Goal: Obtain resource: Obtain resource

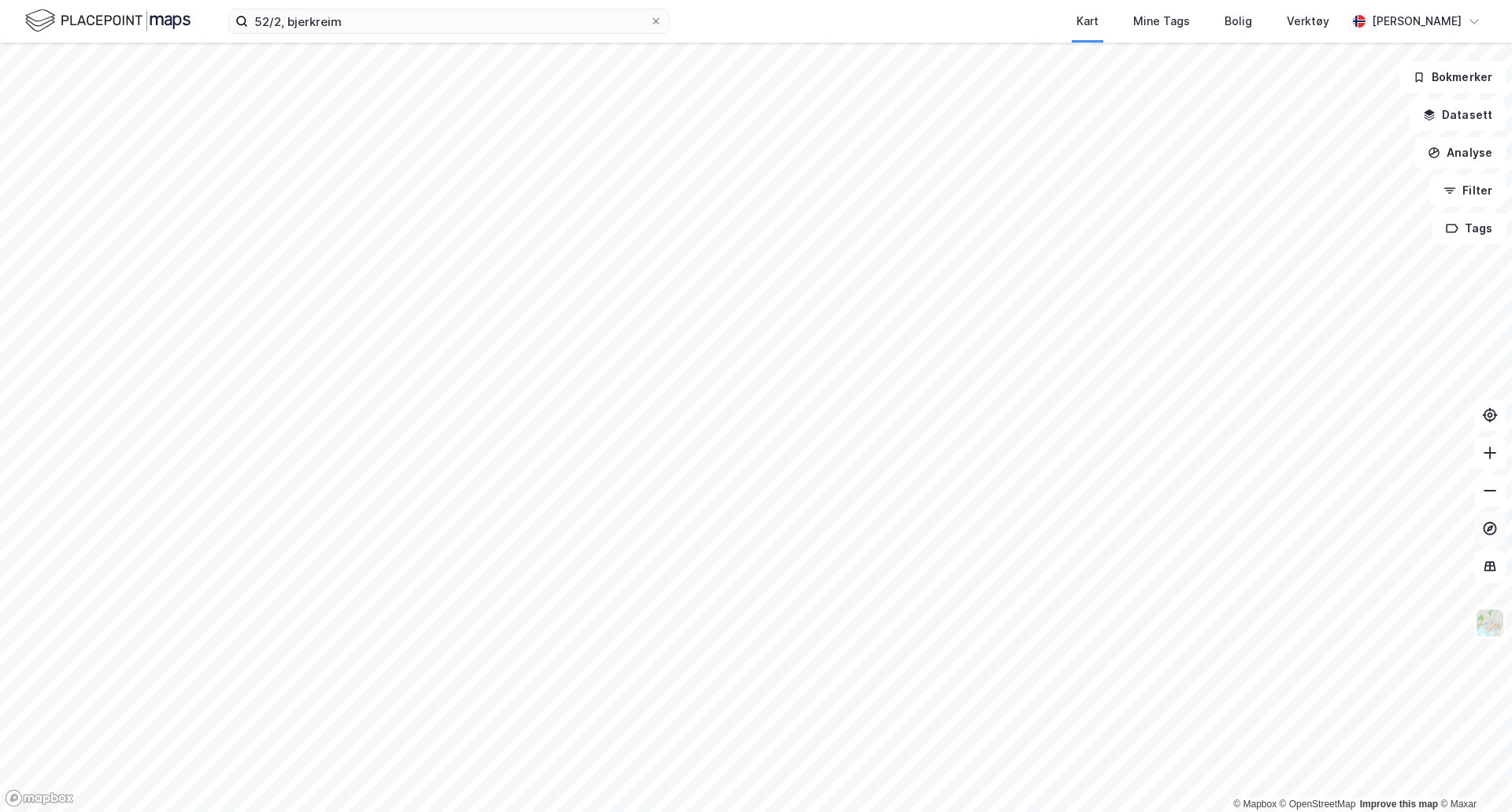
click at [1486, 527] on icon at bounding box center [1490, 529] width 16 height 16
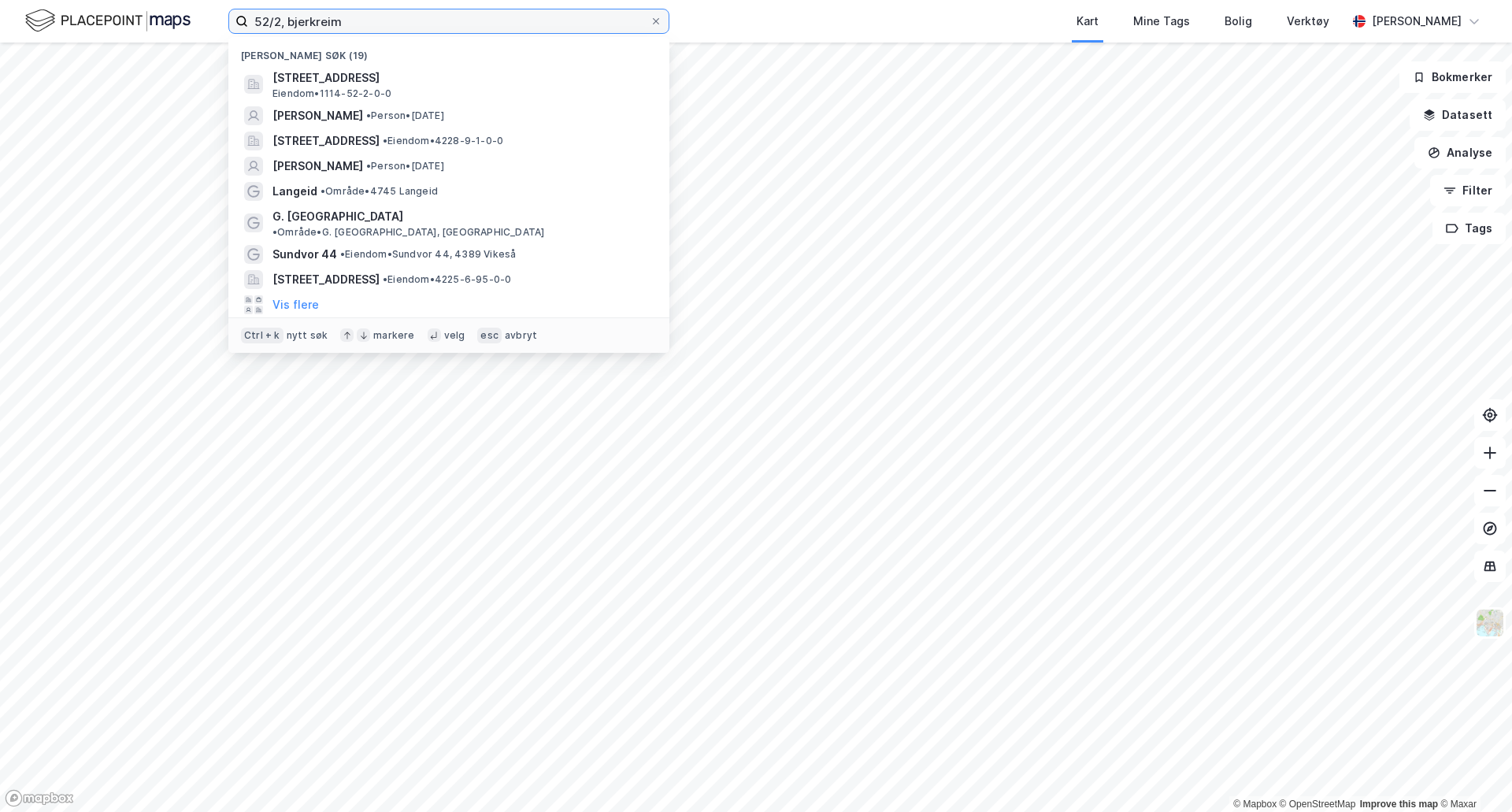
click at [353, 25] on input "52/2, bjerkreim" at bounding box center [449, 21] width 402 height 24
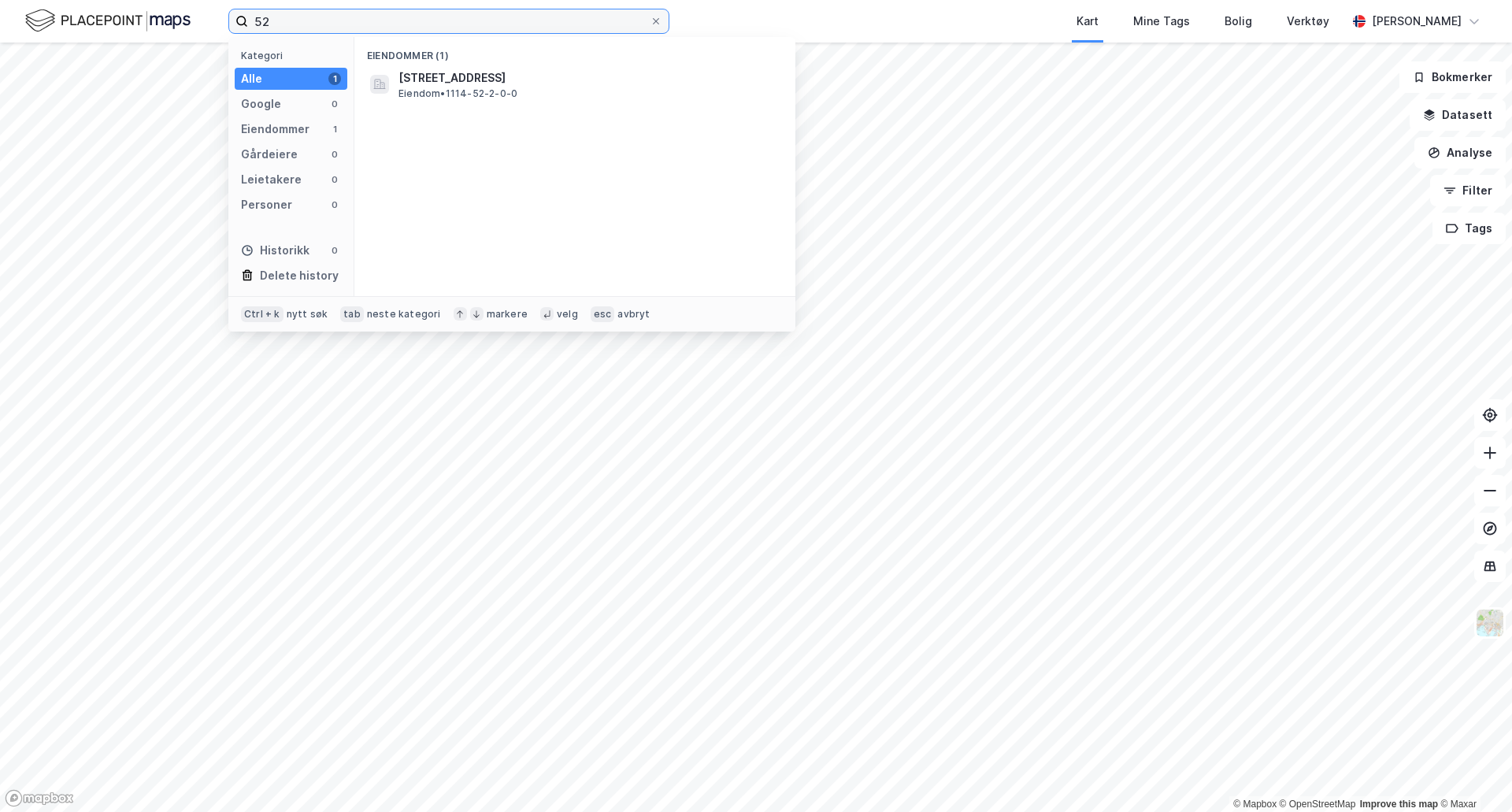
type input "5"
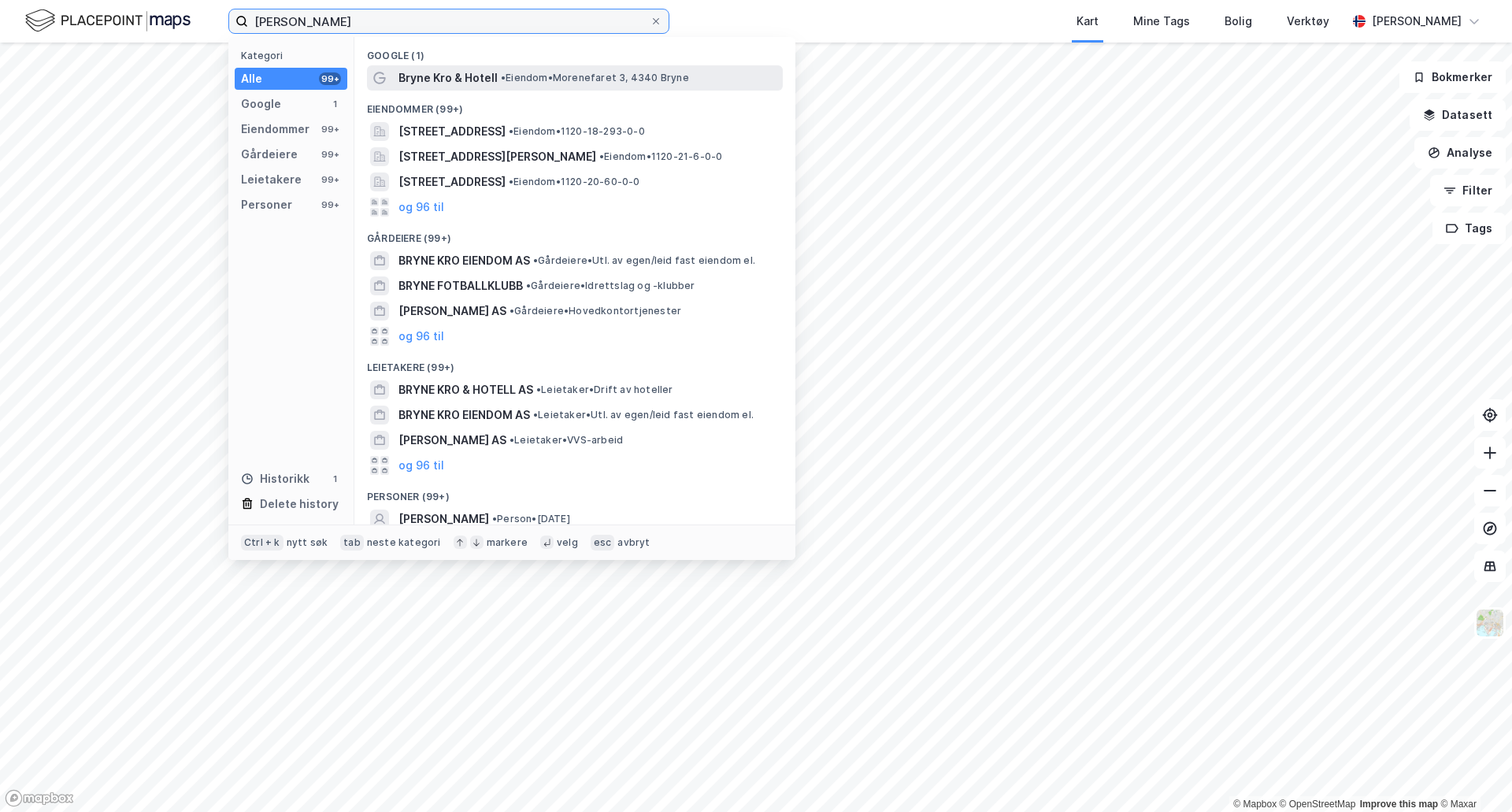
type input "[PERSON_NAME]"
click at [430, 75] on span "Bryne Kro & Hotell" at bounding box center [448, 77] width 99 height 19
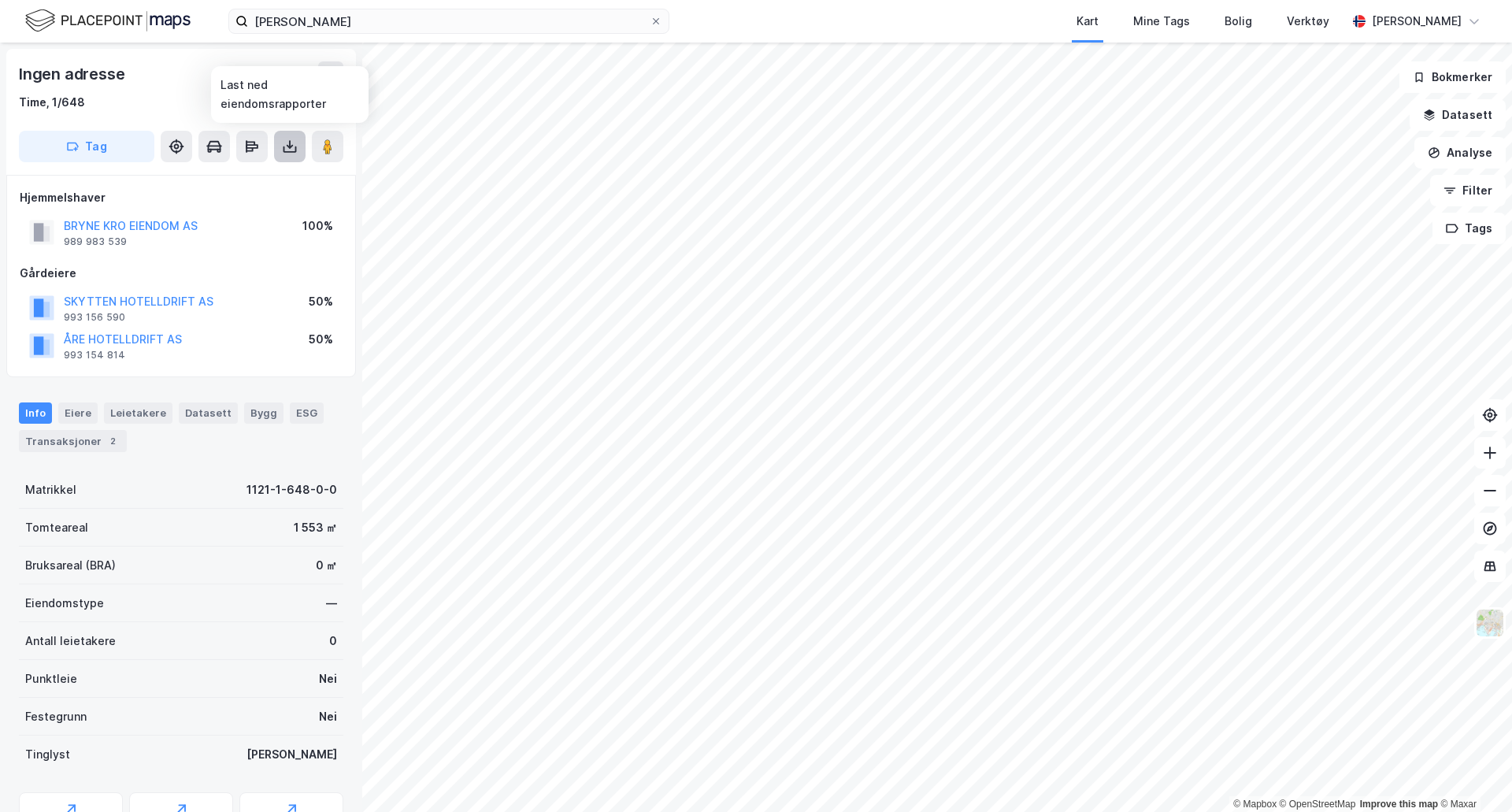
click at [287, 145] on icon at bounding box center [289, 146] width 6 height 4
click at [248, 194] on div "Last ned matrikkelrapport" at bounding box center [221, 203] width 168 height 25
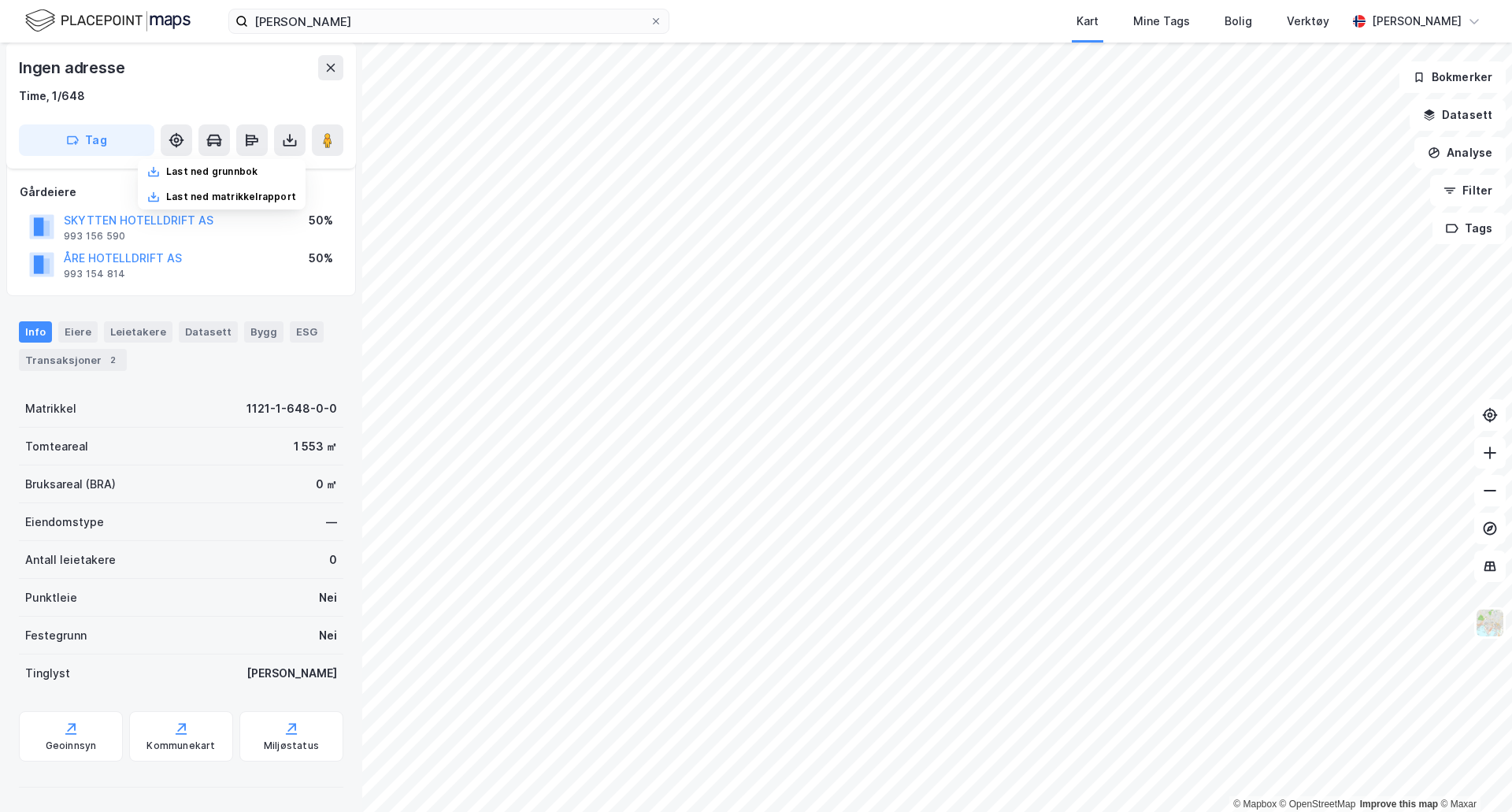
scroll to position [82, 0]
click at [163, 736] on div "Kommunekart" at bounding box center [181, 735] width 104 height 51
click at [59, 729] on div "Geoinnsyn" at bounding box center [70, 735] width 104 height 51
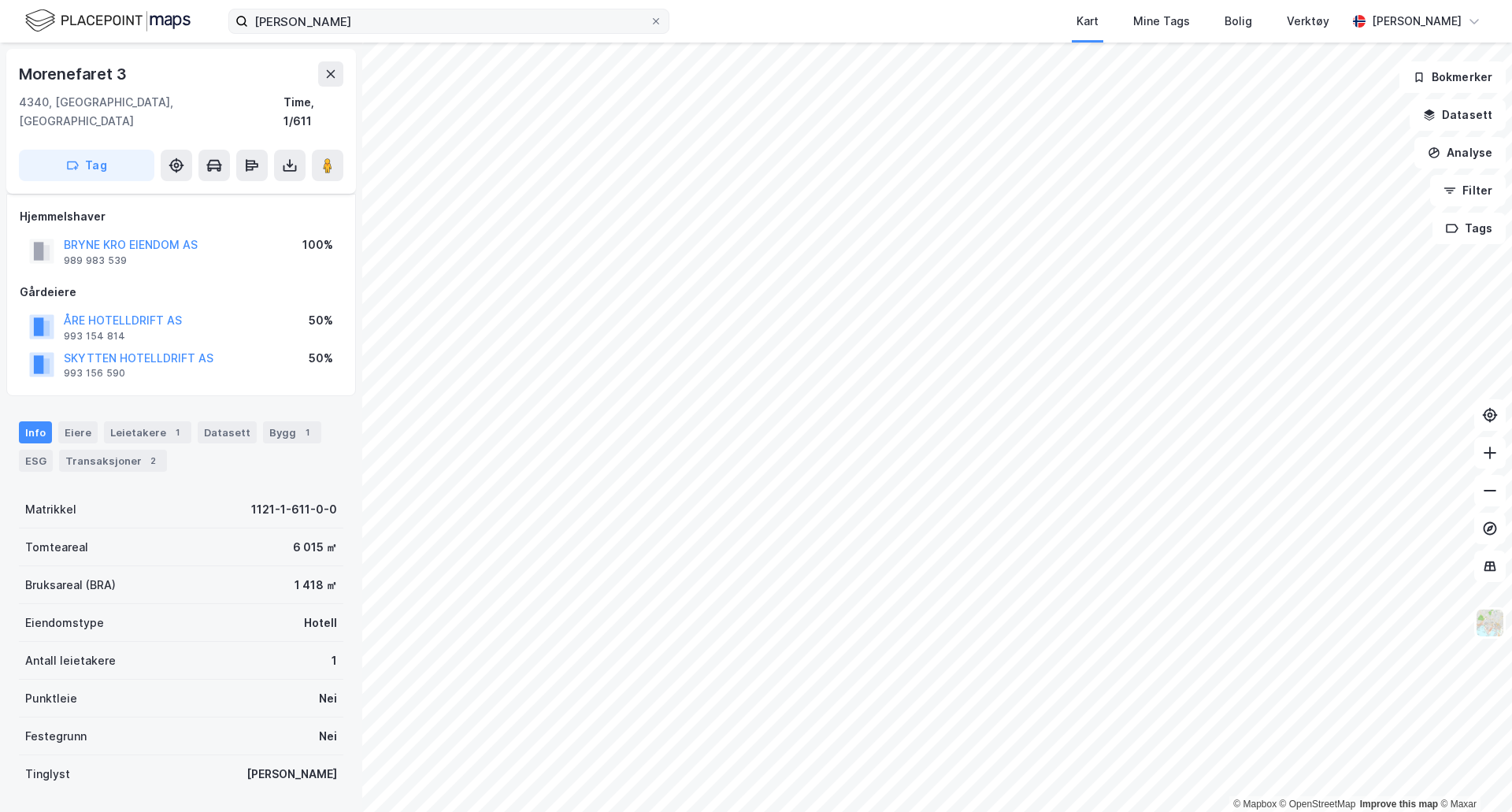
scroll to position [82, 0]
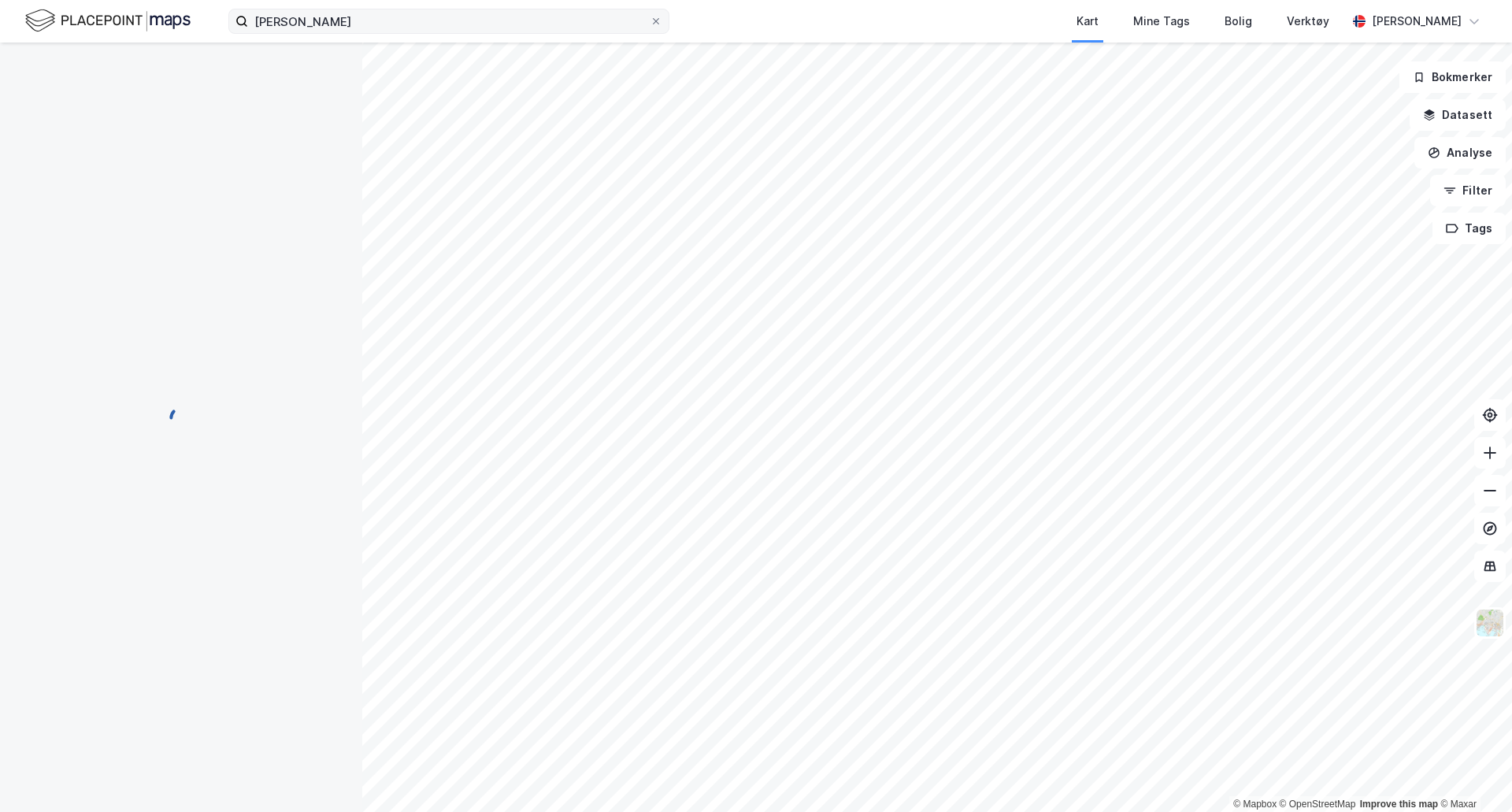
scroll to position [82, 0]
